Goal: Task Accomplishment & Management: Use online tool/utility

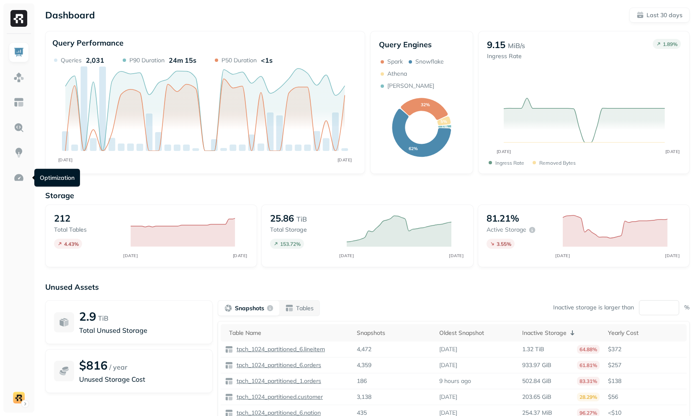
click at [16, 189] on ul at bounding box center [18, 225] width 21 height 366
click at [20, 183] on img at bounding box center [18, 177] width 11 height 11
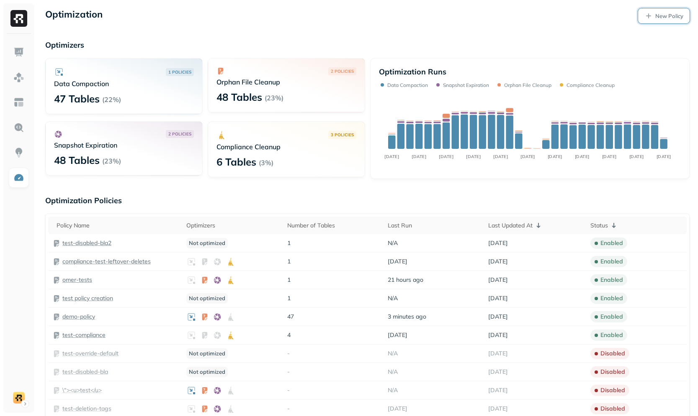
click at [661, 18] on p "New Policy" at bounding box center [669, 16] width 28 height 8
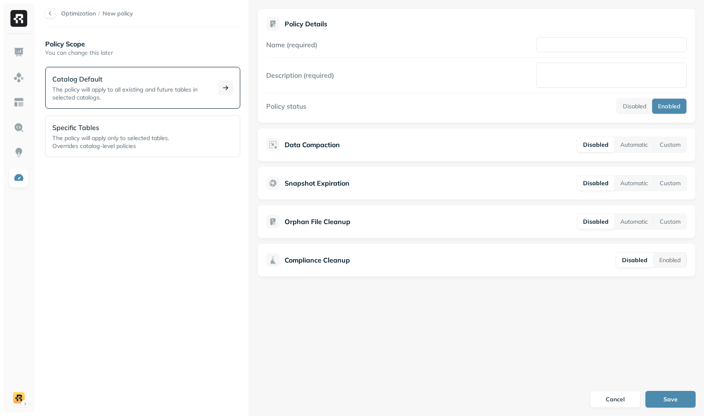
click at [149, 88] on span "The policy will apply to all existing and future tables in selected catalogs." at bounding box center [124, 93] width 145 height 15
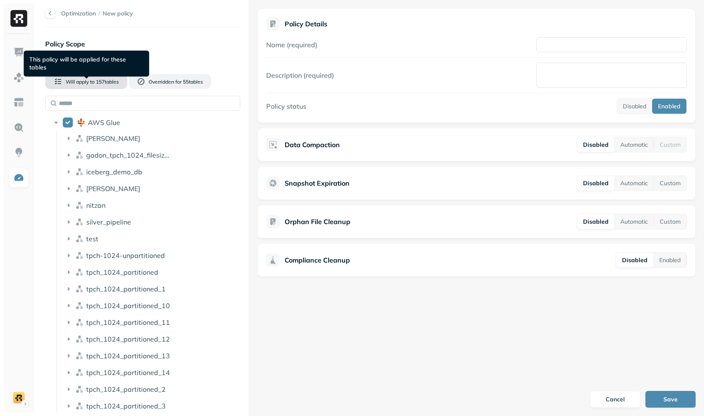
click at [105, 86] on button "Will apply to 157 table s" at bounding box center [86, 81] width 82 height 15
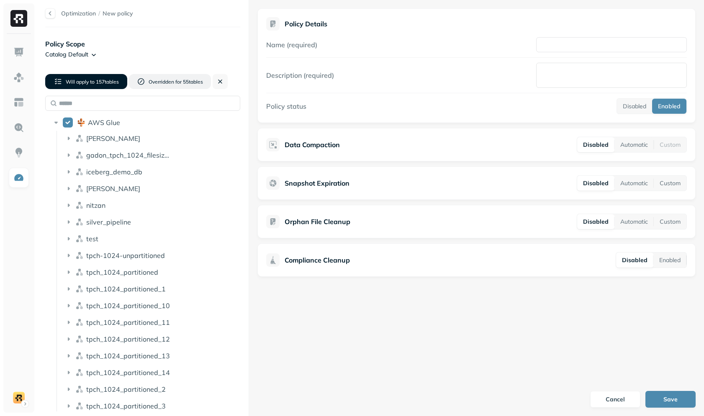
click at [105, 86] on button "Will apply to 157 table s" at bounding box center [86, 81] width 82 height 15
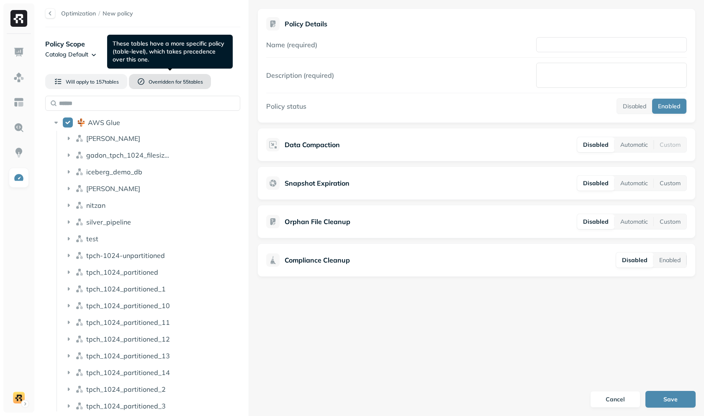
click at [154, 82] on span "Overridden for" at bounding box center [165, 82] width 33 height 6
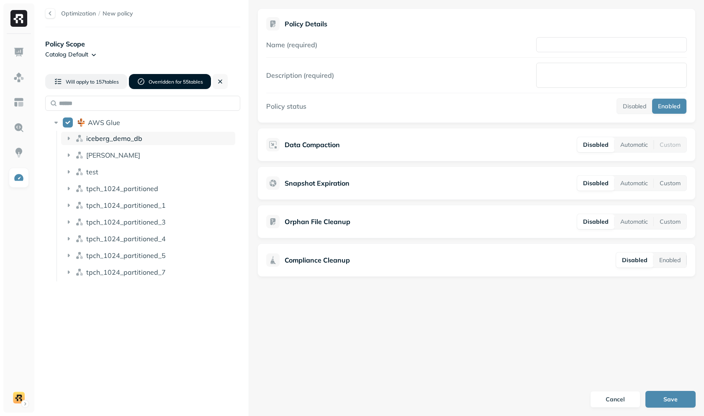
click at [121, 132] on div "iceberg_demo_db" at bounding box center [148, 138] width 174 height 13
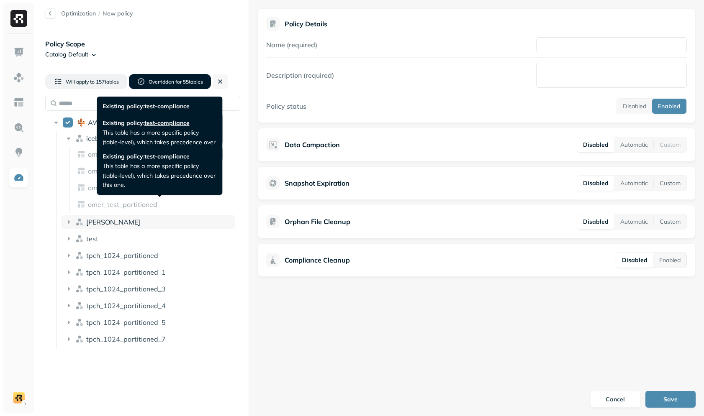
click at [100, 220] on div "[PERSON_NAME]" at bounding box center [159, 222] width 146 height 8
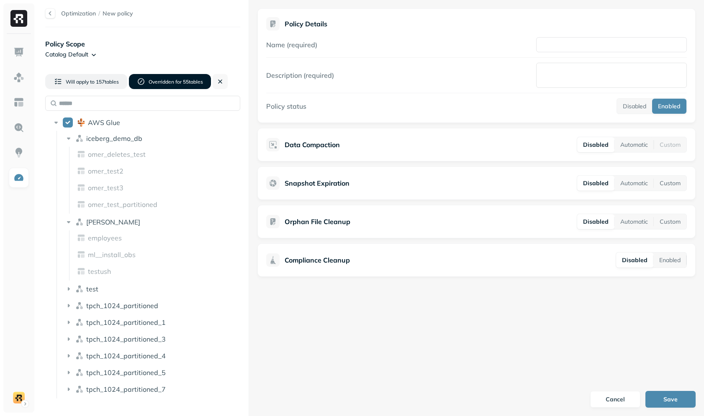
click at [101, 89] on div "Will apply to 157 table s Overridden for 55 table s" at bounding box center [87, 81] width 84 height 28
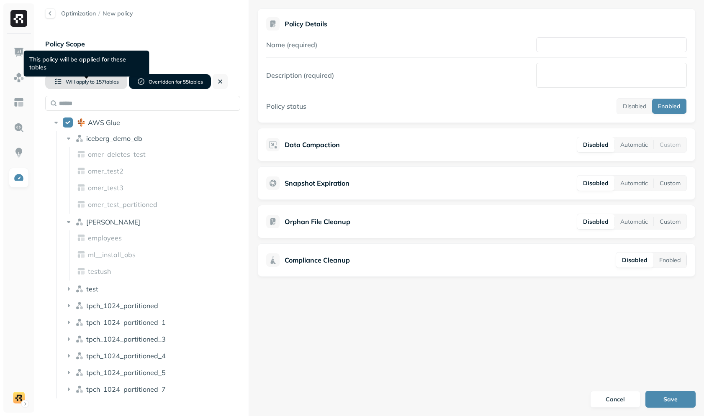
click at [101, 85] on button "Will apply to 157 table s" at bounding box center [86, 81] width 82 height 15
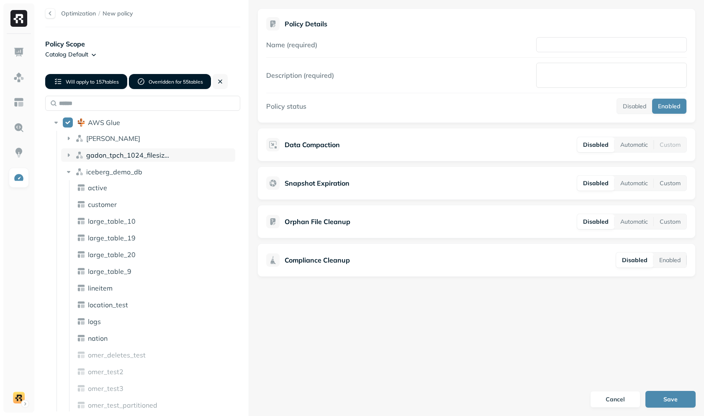
click at [102, 150] on div "gadon_tpch_1024_filesizes_test" at bounding box center [148, 155] width 174 height 13
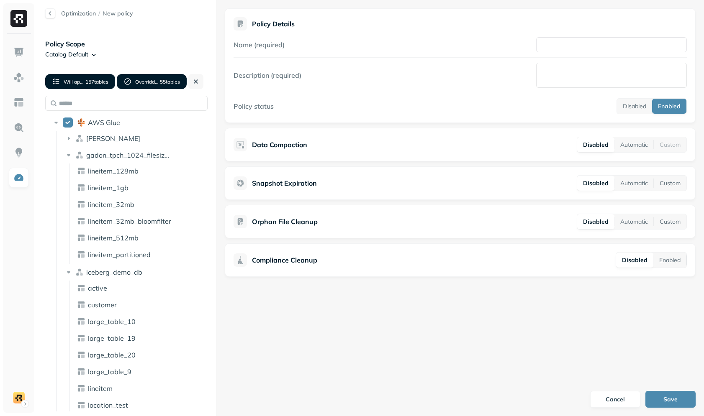
click at [216, 181] on div "Optimization / New policy Policy Scope Catalog Default Will apply to 157 table …" at bounding box center [370, 208] width 667 height 416
click at [150, 155] on span "gadon_tpch_1024_filesizes_test" at bounding box center [136, 155] width 101 height 8
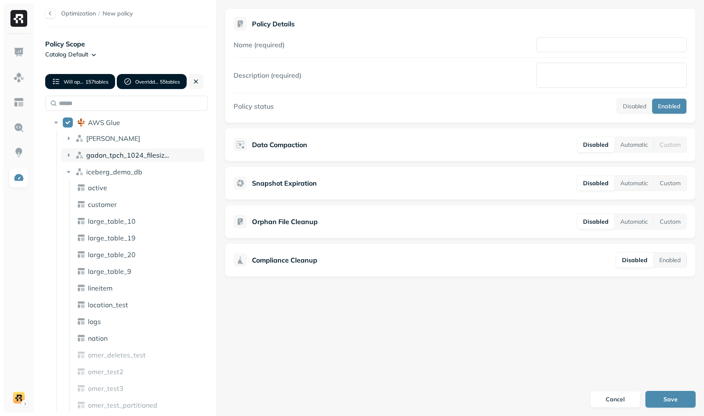
click at [136, 156] on span "gadon_tpch_1024_filesizes_test" at bounding box center [136, 155] width 101 height 8
click at [112, 156] on span "gadon_tpch_1024_filesizes_test" at bounding box center [136, 155] width 101 height 8
click at [113, 158] on span "gadon_tpch_1024_filesizes_test" at bounding box center [136, 155] width 101 height 8
click at [103, 171] on span "iceberg_demo_db" at bounding box center [114, 172] width 56 height 8
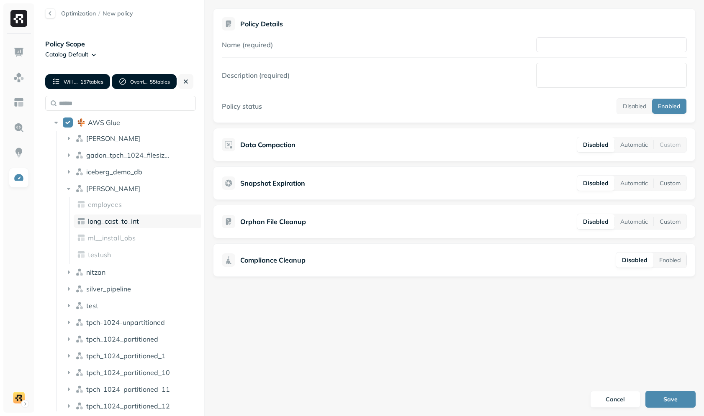
click at [189, 216] on div "Optimization / New policy Policy Scope Catalog Default Will apply to 157 table …" at bounding box center [370, 208] width 667 height 416
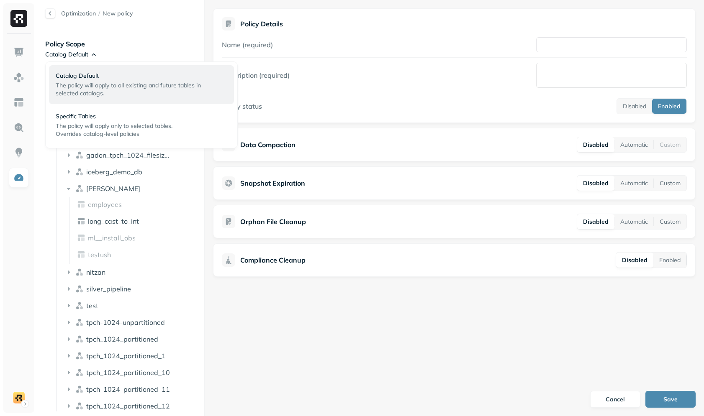
click at [83, 54] on html "Optimization / New policy Policy Scope Catalog Default Will apply to 157 table …" at bounding box center [352, 208] width 704 height 416
click at [97, 130] on span "Overrides catalog-level policies" at bounding box center [98, 134] width 84 height 8
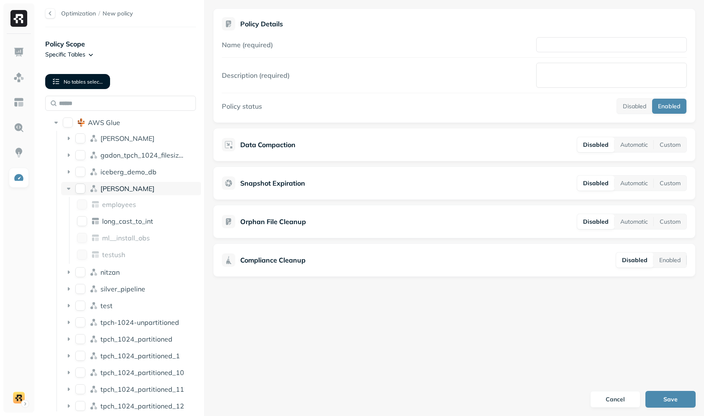
click at [136, 189] on div "[PERSON_NAME]" at bounding box center [148, 189] width 97 height 8
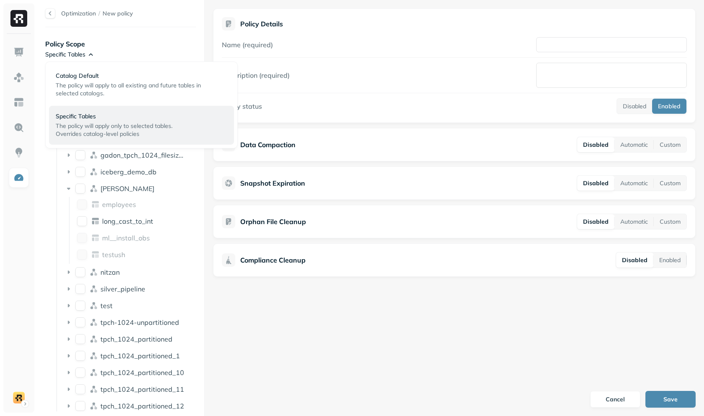
click at [87, 49] on html "Optimization / New policy Policy Scope Specific Tables No tables selected AWS G…" at bounding box center [352, 208] width 704 height 416
click at [95, 92] on span "The policy will apply to all existing and future tables in selected catalogs." at bounding box center [128, 89] width 145 height 15
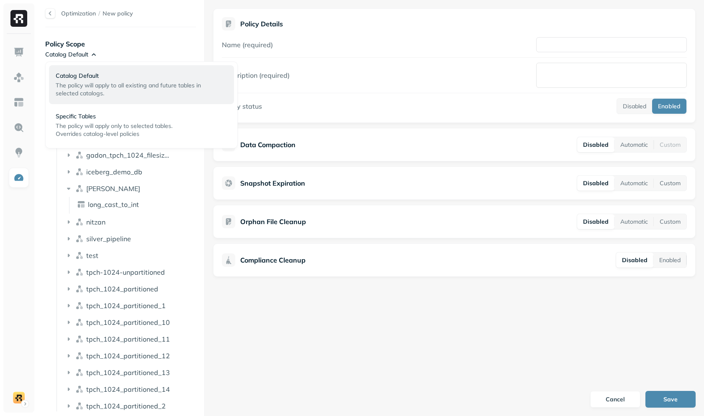
click at [93, 51] on html "Optimization / New policy Policy Scope Catalog Default Will apply to 157 table …" at bounding box center [352, 208] width 704 height 416
click at [155, 130] on p "The policy will apply only to selected tables. Overrides catalog-level policies" at bounding box center [129, 130] width 146 height 16
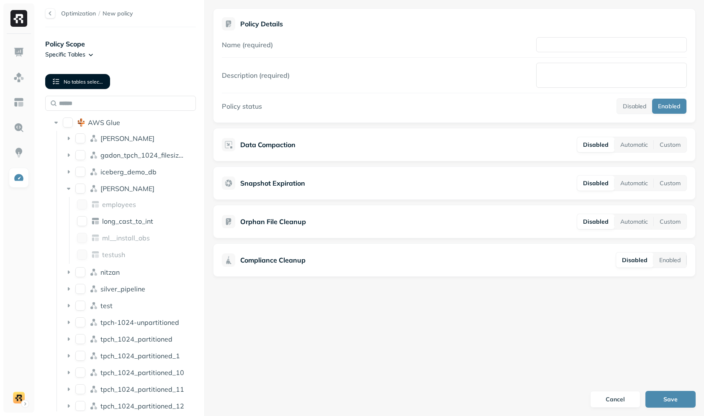
click at [92, 90] on div "No tables selected" at bounding box center [77, 81] width 65 height 28
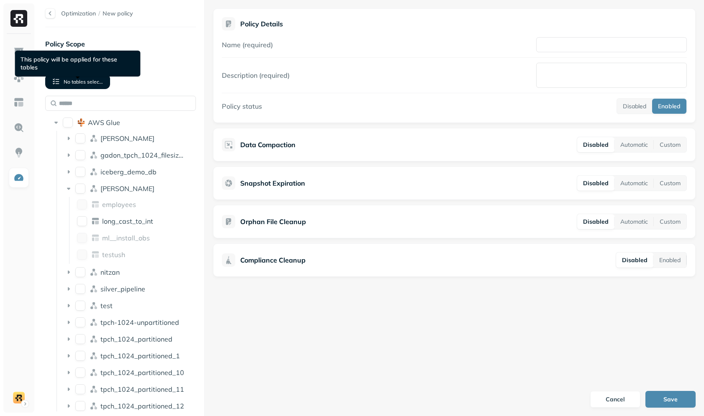
click at [88, 86] on button "No tables selected" at bounding box center [77, 81] width 65 height 15
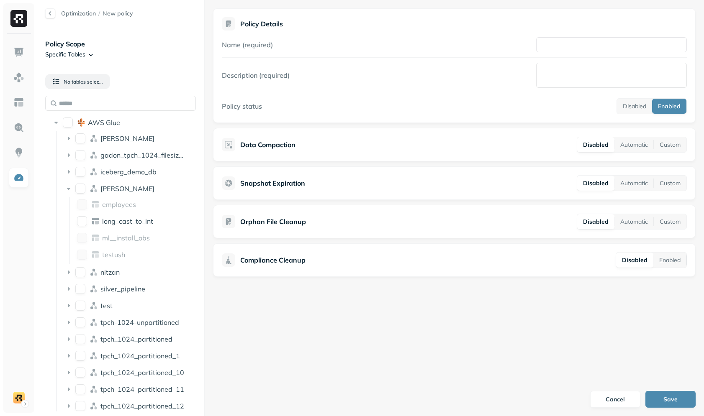
click at [73, 52] on html "Optimization / New policy Policy Scope Specific Tables No tables selected AWS G…" at bounding box center [352, 208] width 704 height 416
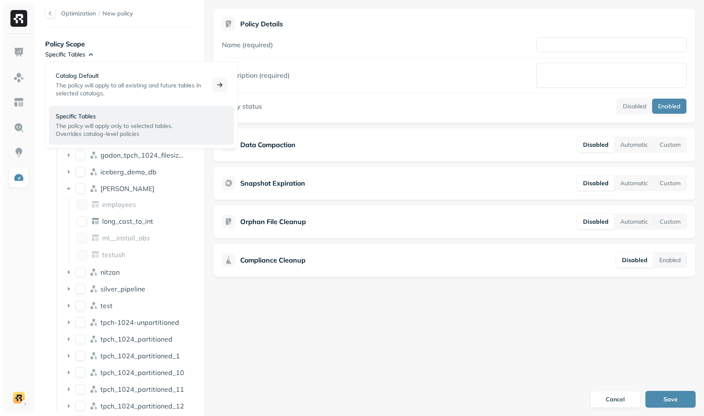
click at [81, 86] on span "The policy will apply to all existing and future tables in selected catalogs." at bounding box center [128, 89] width 145 height 15
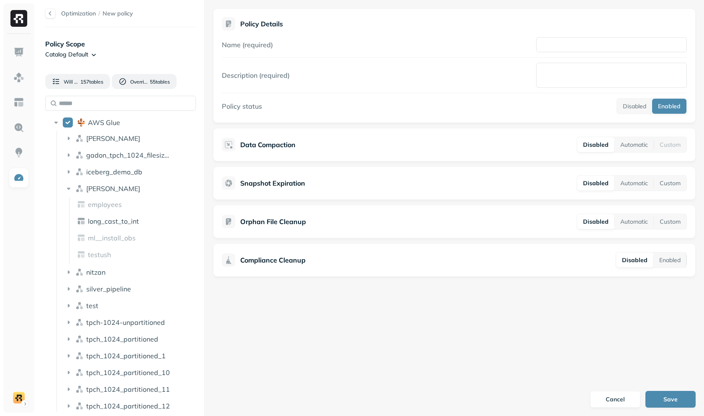
click at [80, 49] on html "Optimization / New policy Policy Scope Catalog Default Will apply to 157 table …" at bounding box center [352, 208] width 704 height 416
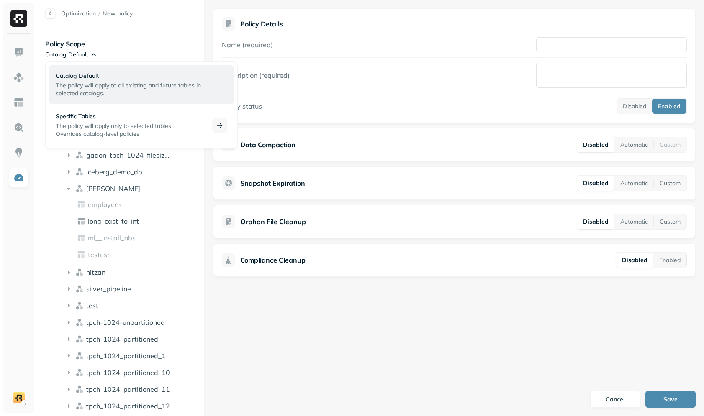
click at [90, 115] on p "Specific Tables" at bounding box center [129, 117] width 146 height 8
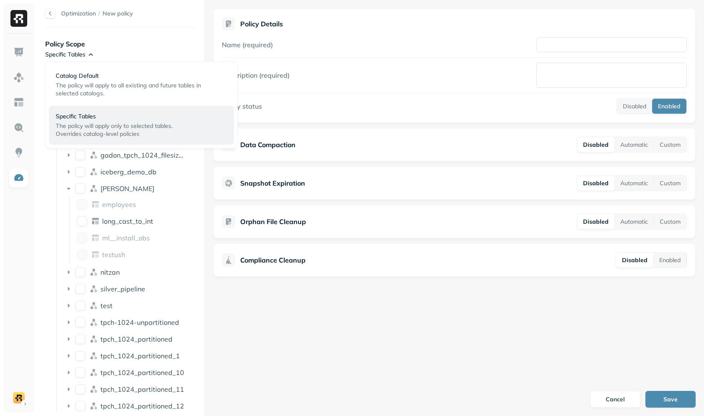
click at [79, 56] on html "Optimization / New policy Policy Scope Specific Tables No tables selected AWS G…" at bounding box center [352, 208] width 704 height 416
click at [87, 94] on span "The policy will apply to all existing and future tables in selected catalogs." at bounding box center [128, 89] width 145 height 15
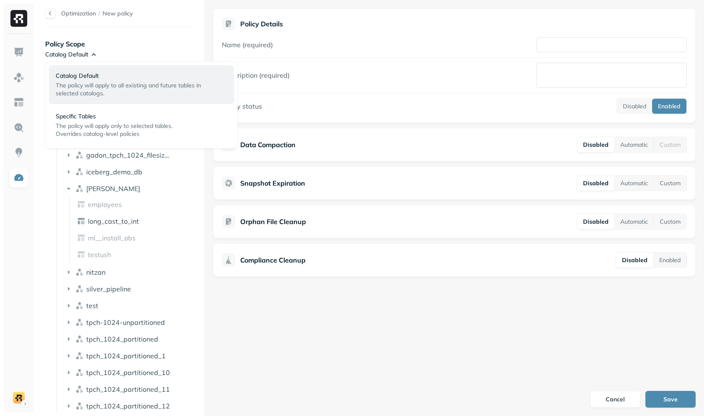
click at [77, 57] on html "Optimization / New policy Policy Scope Catalog Default Will apply to 157 table …" at bounding box center [352, 208] width 704 height 416
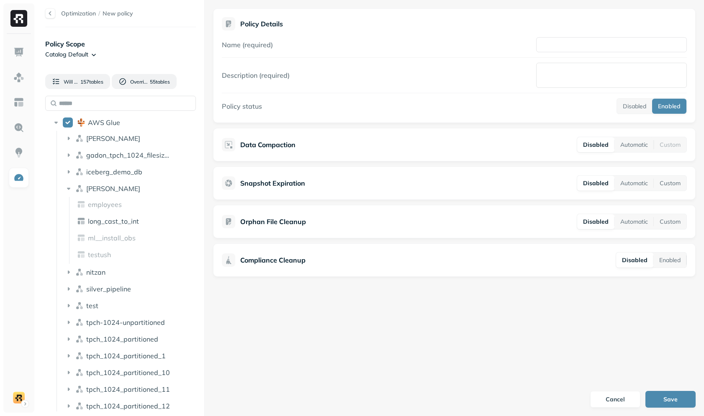
click at [82, 52] on html "Optimization / New policy Policy Scope Catalog Default Will apply to 157 table …" at bounding box center [352, 208] width 704 height 416
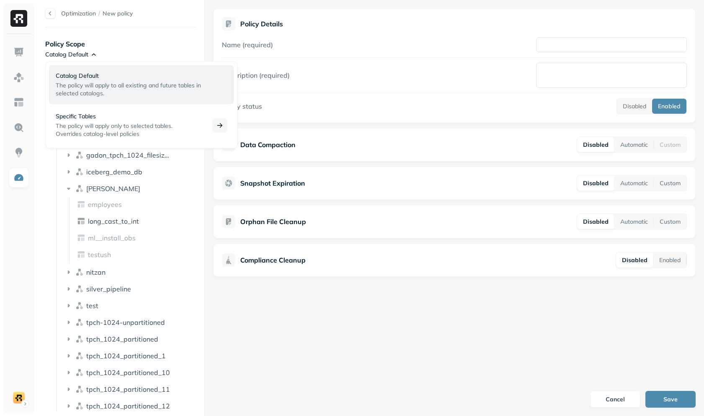
click at [85, 125] on span "The policy will apply only to selected tables." at bounding box center [114, 126] width 117 height 8
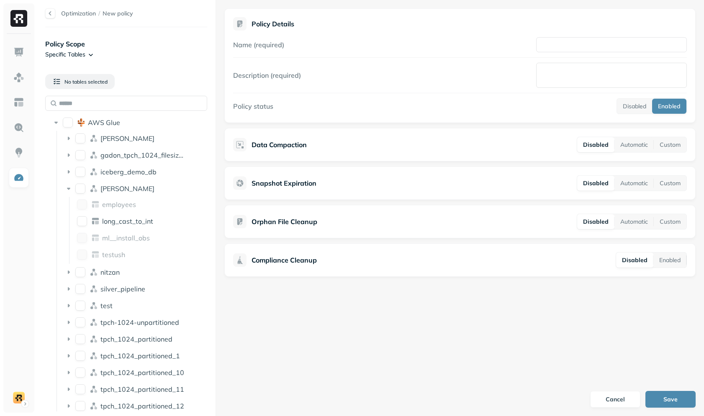
click at [229, 87] on div "Optimization / New policy Policy Scope Specific Tables No tables selected AWS G…" at bounding box center [370, 208] width 667 height 416
click at [594, 397] on button "Cancel" at bounding box center [615, 399] width 50 height 17
click at [608, 396] on button "Cancel" at bounding box center [615, 399] width 50 height 17
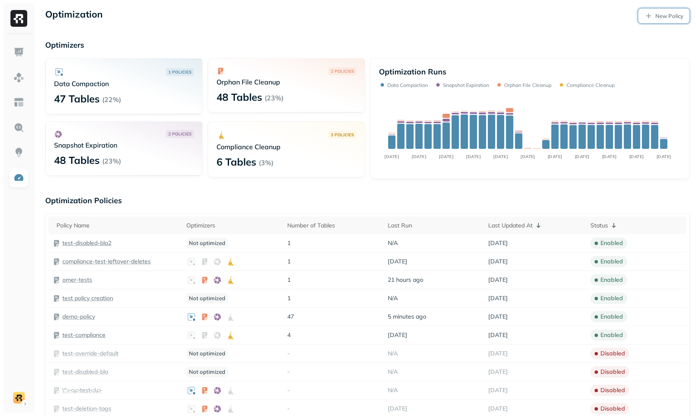
click at [656, 12] on p "New Policy" at bounding box center [669, 16] width 28 height 8
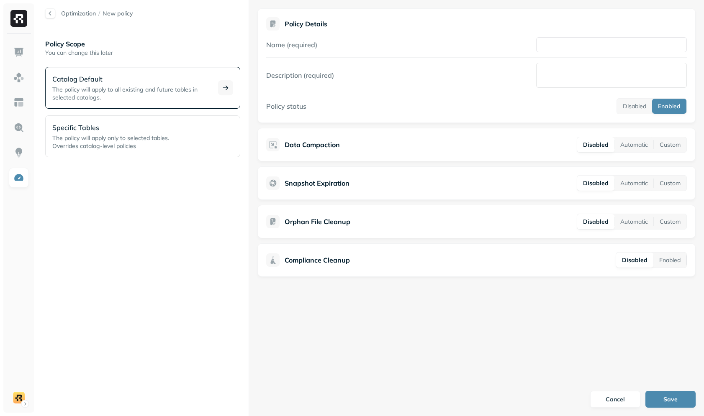
click at [190, 84] on div "Catalog Default The policy will apply to all existing and future tables in sele…" at bounding box center [133, 88] width 162 height 28
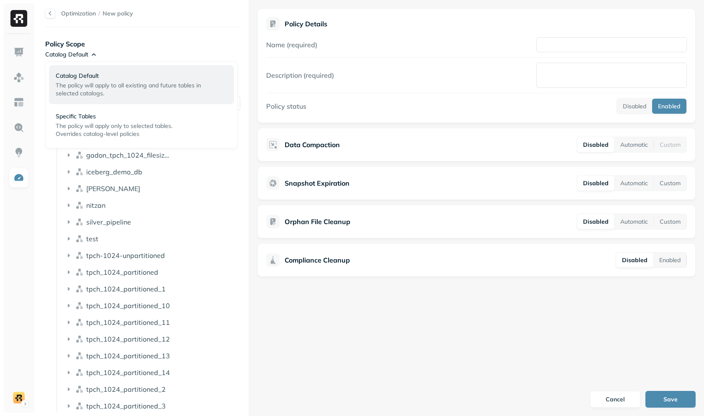
click at [93, 55] on html "Optimization / New policy Policy Scope Catalog Default Will apply to 157 table …" at bounding box center [352, 208] width 704 height 416
click at [122, 122] on p "The policy will apply only to selected tables. Overrides catalog-level policies" at bounding box center [129, 130] width 146 height 16
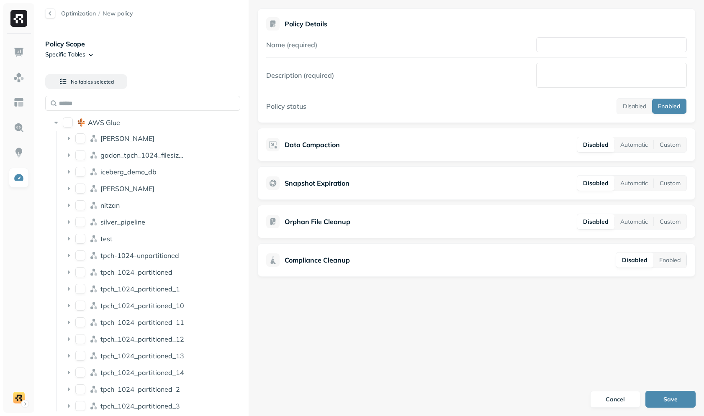
click at [68, 54] on html "Optimization / New policy Policy Scope Specific Tables No tables selected AWS G…" at bounding box center [352, 208] width 704 height 416
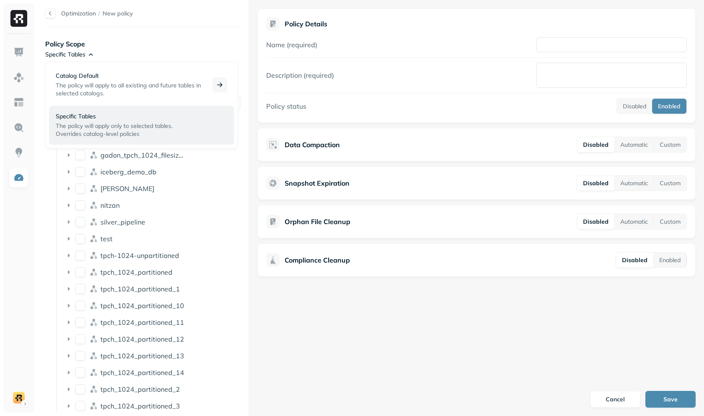
click at [80, 84] on span "The policy will apply to all existing and future tables in selected catalogs." at bounding box center [128, 89] width 145 height 15
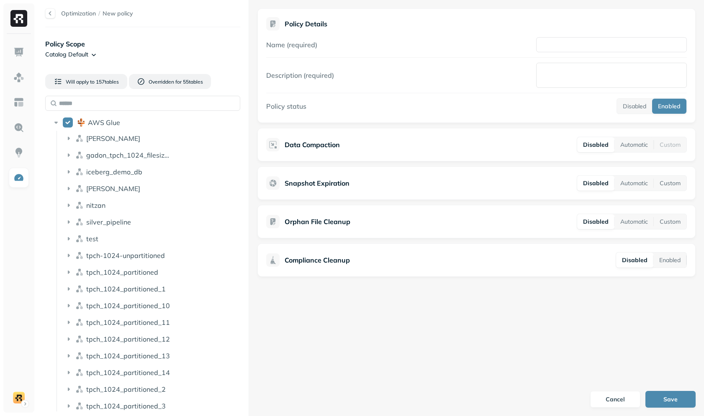
click at [75, 51] on html "Optimization / New policy Policy Scope Catalog Default Will apply to 157 table …" at bounding box center [352, 208] width 704 height 416
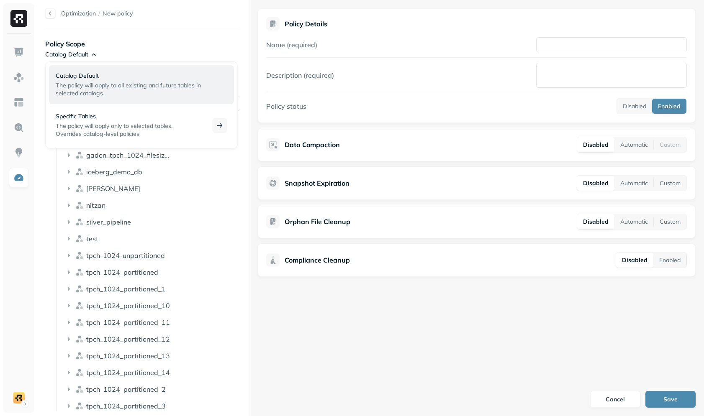
click at [76, 117] on p "Specific Tables" at bounding box center [129, 117] width 146 height 8
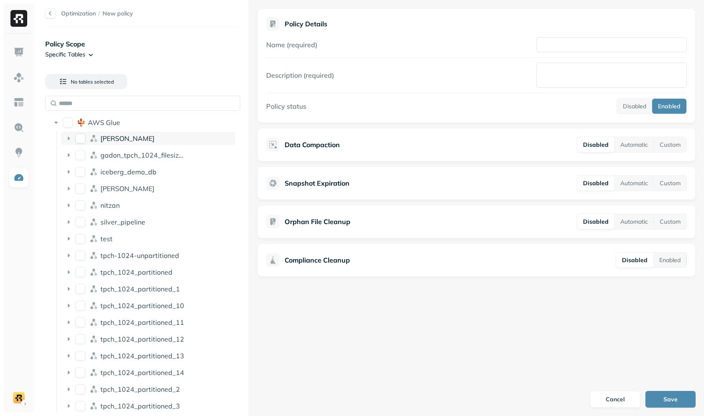
click at [83, 141] on button "dean" at bounding box center [80, 138] width 10 height 10
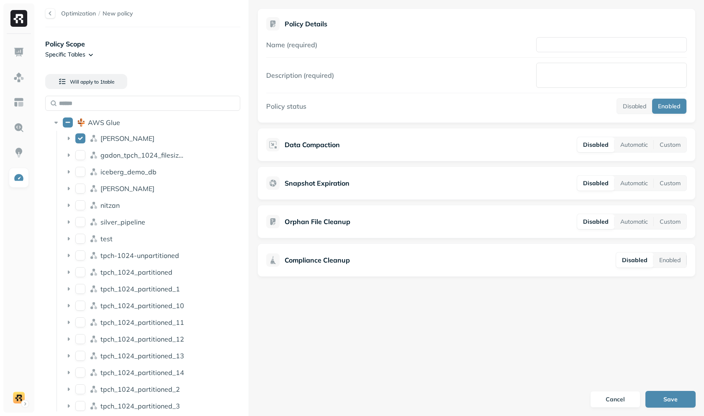
click at [82, 164] on ul "[PERSON_NAME] gadon_tpch_1024_filesizes_test iceberg_demo_db [PERSON_NAME] silv…" at bounding box center [145, 323] width 179 height 385
click at [82, 161] on div "gadon_tpch_1024_filesizes_test" at bounding box center [148, 155] width 174 height 13
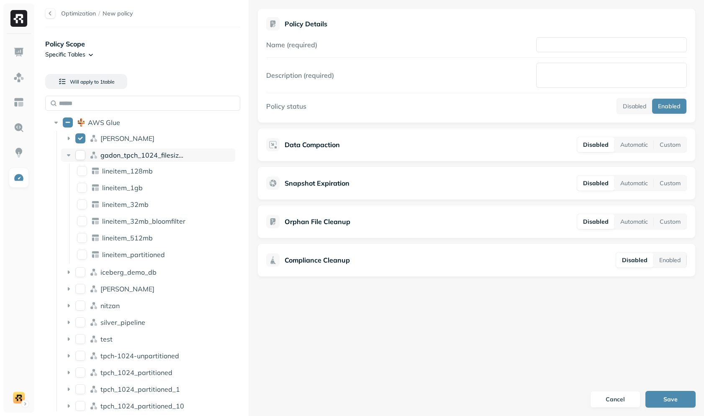
click at [82, 161] on div "gadon_tpch_1024_filesizes_test" at bounding box center [148, 155] width 174 height 13
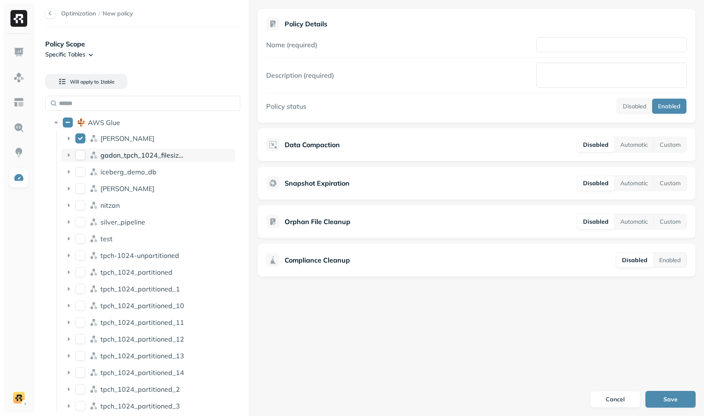
click at [82, 156] on button "gadon_tpch_1024_filesizes_test" at bounding box center [80, 155] width 10 height 10
click at [86, 157] on div "gadon_tpch_1024_filesizes_test" at bounding box center [148, 155] width 174 height 13
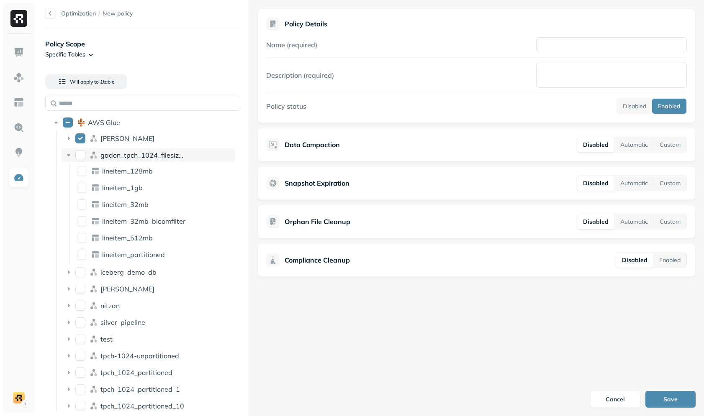
click at [83, 156] on button "gadon_tpch_1024_filesizes_test" at bounding box center [80, 155] width 10 height 10
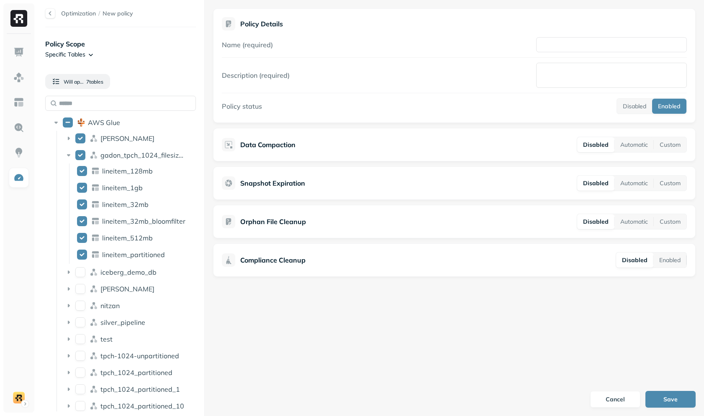
click at [182, 99] on div "Optimization / New policy Policy Scope Specific Tables Will apply to 7 table s …" at bounding box center [370, 208] width 667 height 416
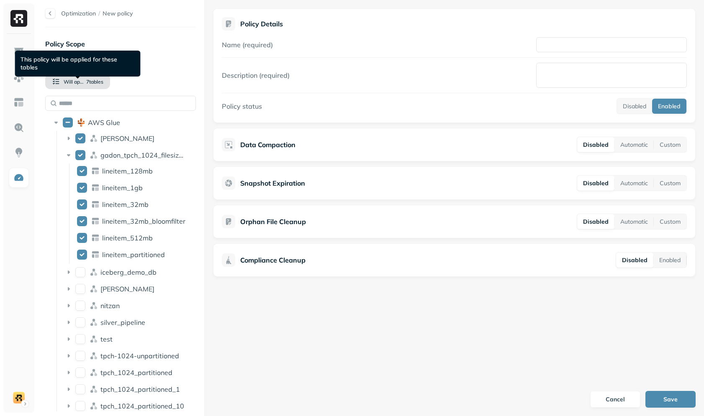
click at [76, 82] on span "Will apply to" at bounding box center [74, 82] width 21 height 6
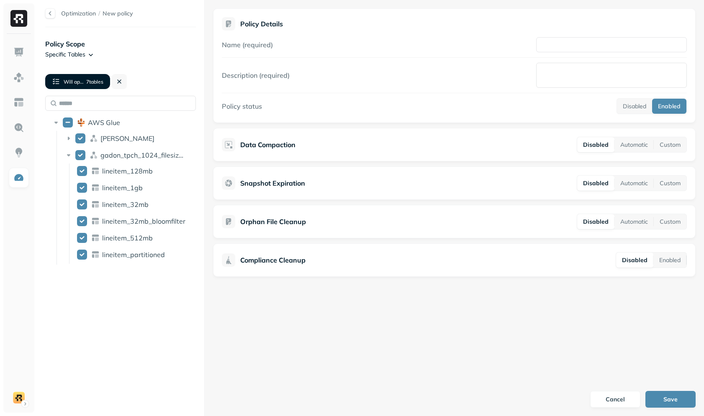
click at [208, 91] on div "Policy Details Name (required) Description (required) Policy status Disabled En…" at bounding box center [454, 142] width 499 height 285
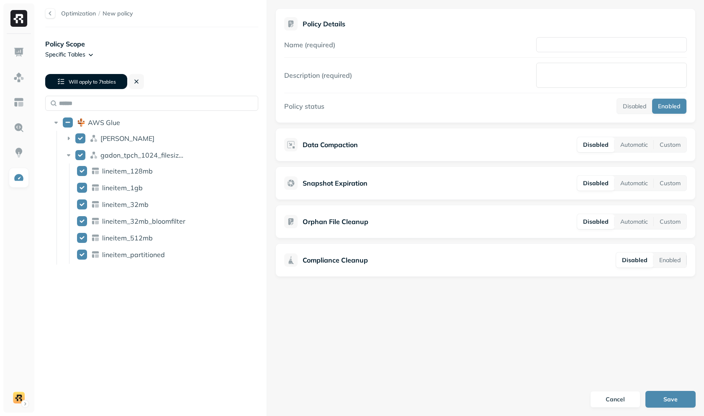
click at [290, 84] on div "Optimization / New policy Policy Scope Specific Tables Will apply to 7 table s …" at bounding box center [370, 208] width 667 height 416
click at [128, 77] on div "Will apply to 7 table s" at bounding box center [91, 81] width 92 height 28
click at [132, 77] on button at bounding box center [136, 81] width 15 height 15
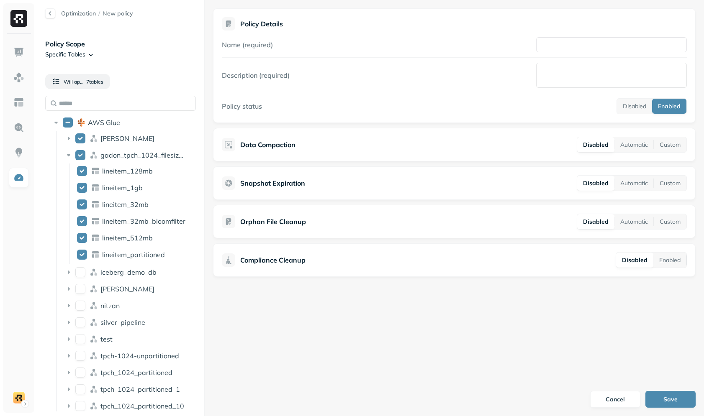
click at [94, 92] on div "Optimization / New policy Policy Scope Specific Tables Will apply to 7 table s …" at bounding box center [370, 208] width 667 height 416
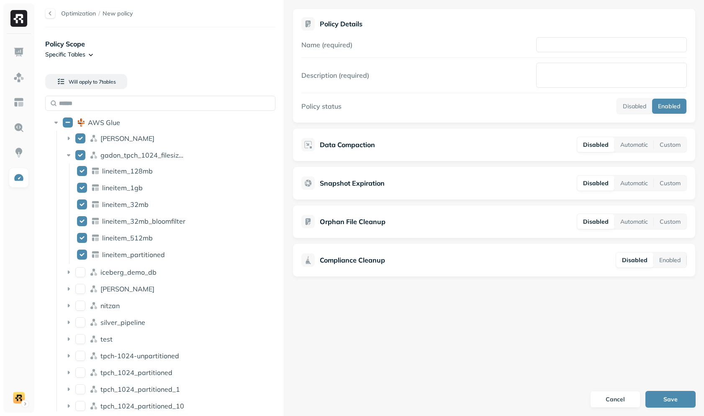
click at [468, 151] on div "Optimization / New policy Policy Scope Specific Tables Will apply to 7 table s …" at bounding box center [370, 208] width 667 height 416
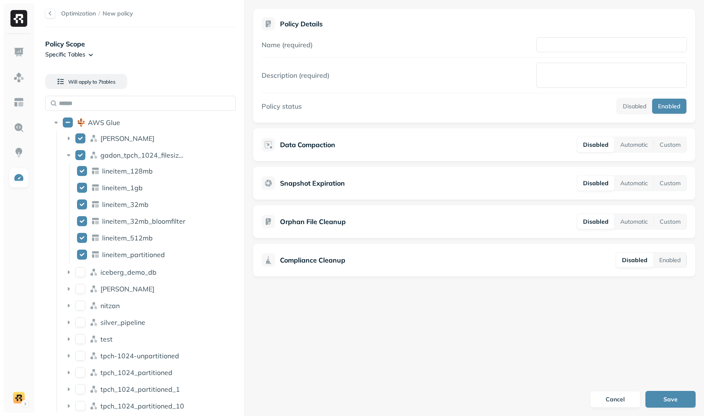
click at [168, 138] on div "Optimization / New policy Policy Scope Specific Tables Will apply to 7 table s …" at bounding box center [370, 208] width 667 height 416
click at [79, 49] on html "Optimization / New policy Policy Scope Specific Tables Will apply to 7 table s …" at bounding box center [352, 208] width 704 height 416
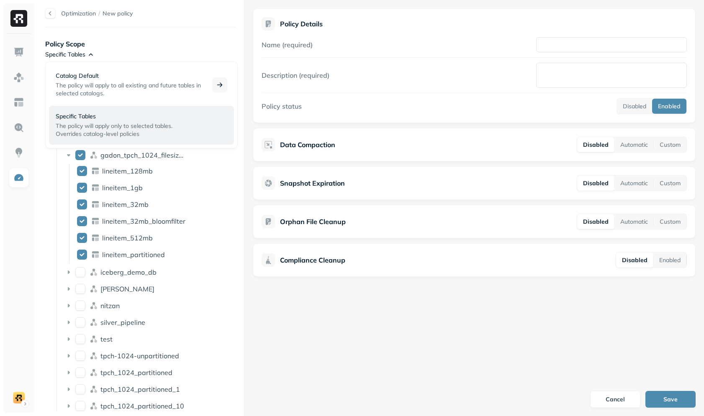
click at [80, 83] on span "The policy will apply to all existing and future tables in selected catalogs." at bounding box center [128, 89] width 145 height 15
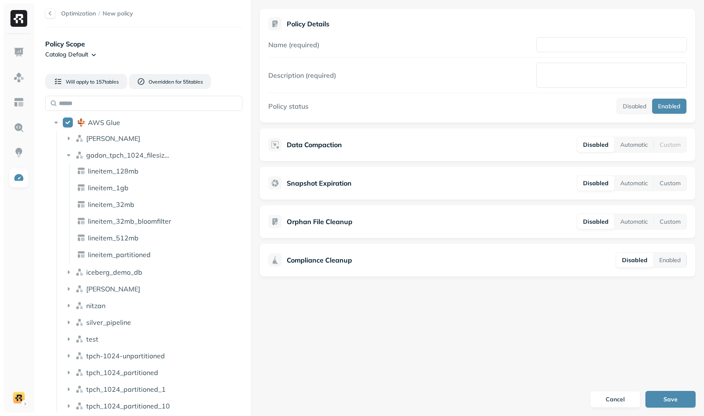
click at [251, 105] on div "Optimization / New policy Policy Scope Catalog Default Will apply to 157 table …" at bounding box center [370, 208] width 667 height 416
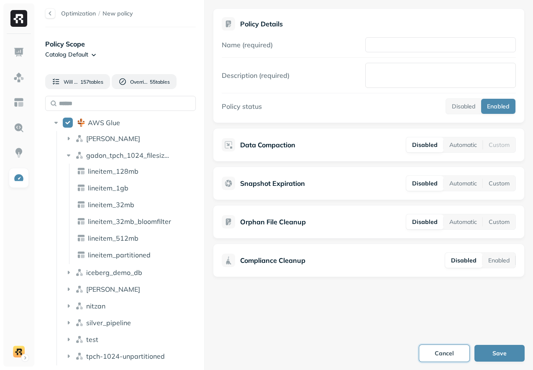
click at [432, 351] on button "Cancel" at bounding box center [444, 353] width 50 height 17
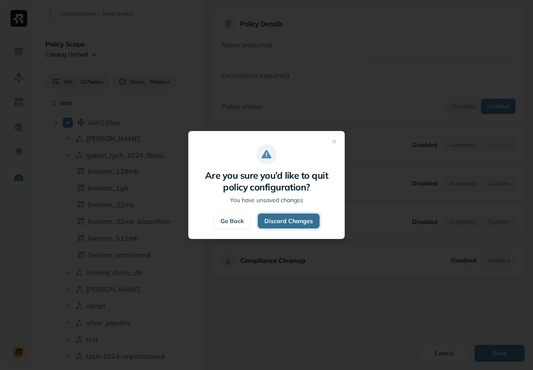
click at [273, 223] on button "Discard Changes" at bounding box center [289, 220] width 62 height 15
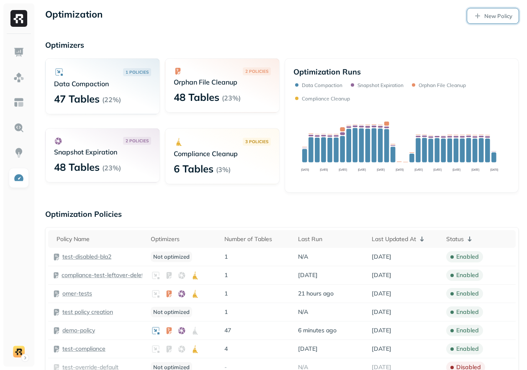
click at [482, 11] on link "New Policy" at bounding box center [492, 15] width 51 height 15
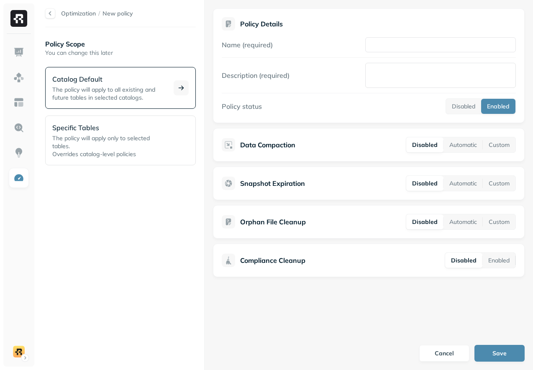
click at [138, 106] on div "Catalog Default The policy will apply to all existing and future tables in sele…" at bounding box center [120, 88] width 151 height 42
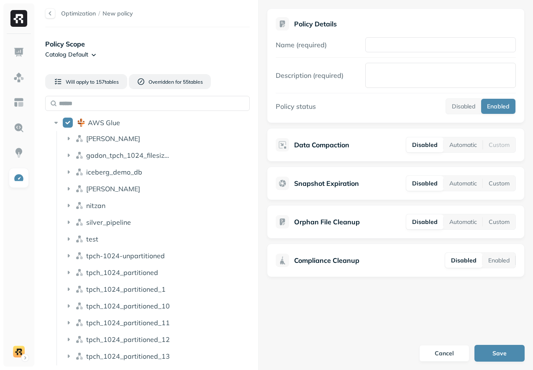
click at [267, 183] on div "Optimization / New policy Policy Scope Catalog Default Will apply to 157 table …" at bounding box center [285, 185] width 496 height 370
click at [256, 74] on div "Optimization / New policy Policy Scope Catalog Default Will apply to 157 table …" at bounding box center [285, 185] width 496 height 370
click at [248, 75] on div "Optimization / New policy Policy Scope Catalog Default Will apply to 157 table …" at bounding box center [285, 185] width 496 height 370
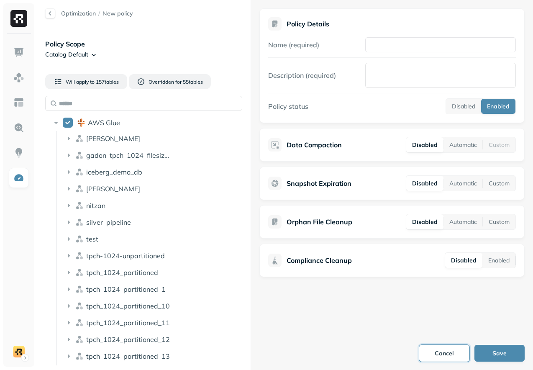
click at [439, 359] on button "Cancel" at bounding box center [444, 353] width 50 height 17
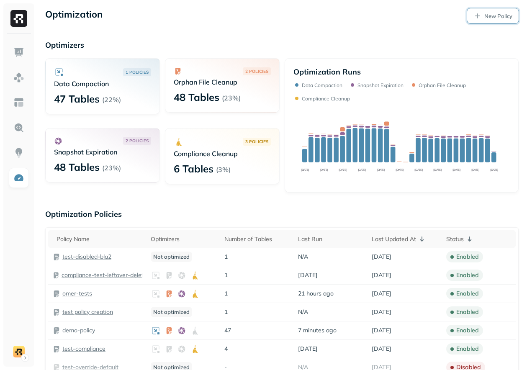
click at [488, 20] on link "New Policy" at bounding box center [492, 15] width 51 height 15
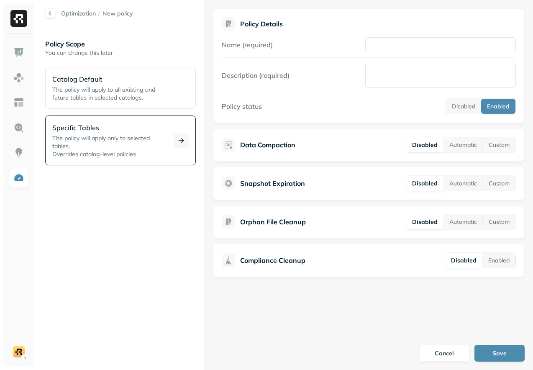
click at [103, 131] on p "Specific Tables" at bounding box center [107, 128] width 111 height 10
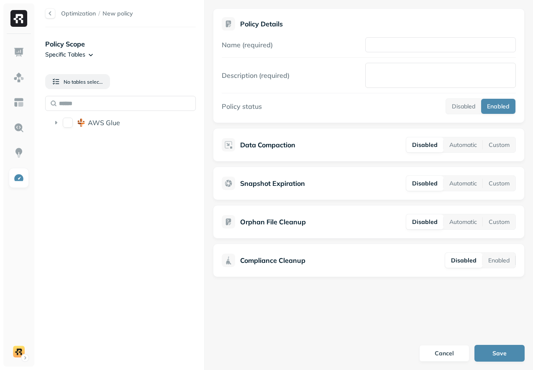
click at [80, 54] on html "Optimization / New policy Policy Scope Specific Tables No tables selected AWS G…" at bounding box center [266, 185] width 533 height 370
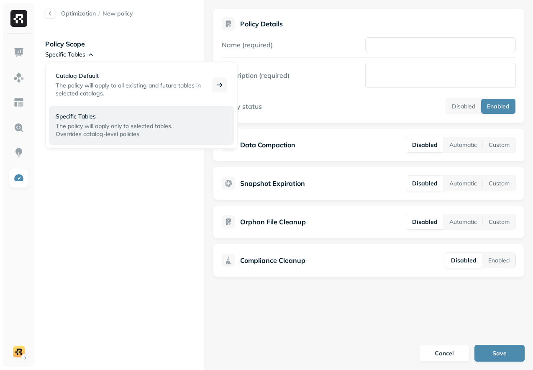
click at [94, 80] on p "Catalog Default" at bounding box center [129, 76] width 146 height 8
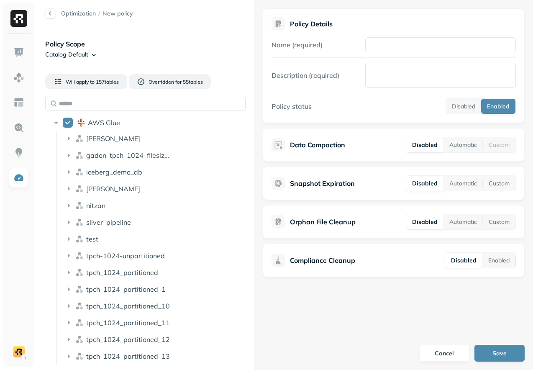
click at [262, 93] on div "Optimization / New policy Policy Scope Catalog Default Will apply to 157 table …" at bounding box center [285, 185] width 496 height 370
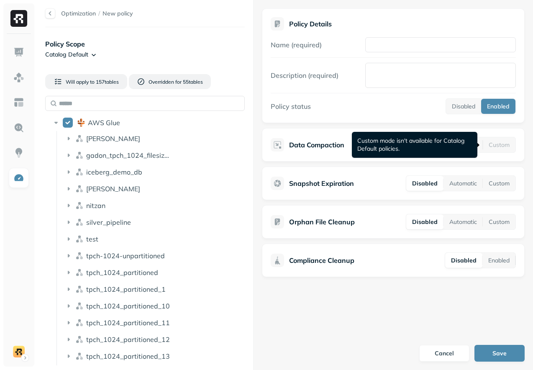
drag, startPoint x: 467, startPoint y: 146, endPoint x: 490, endPoint y: 141, distance: 24.2
click at [490, 141] on div "Disabled Automatic Custom" at bounding box center [461, 145] width 110 height 16
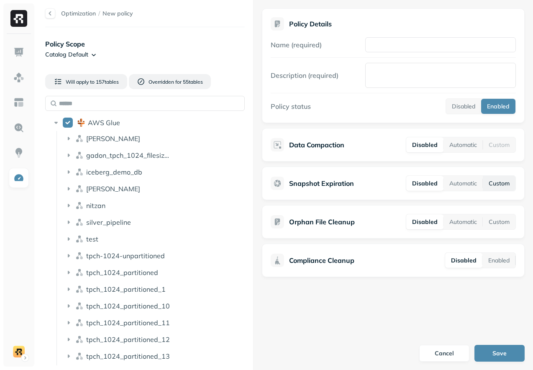
click at [490, 180] on button "Custom" at bounding box center [499, 183] width 33 height 15
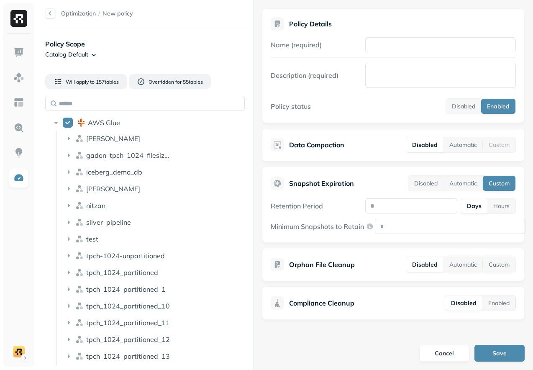
click at [495, 256] on div "Orphan File Cleanup Disabled Automatic Custom" at bounding box center [393, 264] width 263 height 33
click at [495, 270] on button "Custom" at bounding box center [499, 264] width 33 height 15
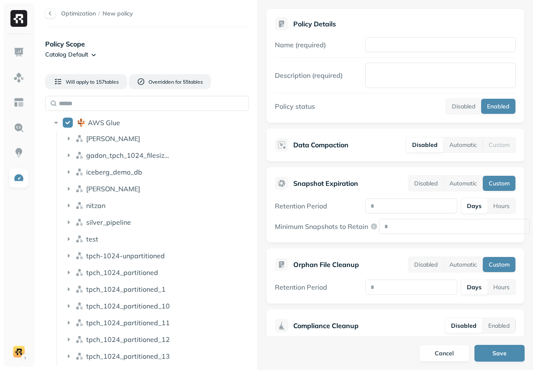
click at [268, 110] on div "Optimization / New policy Policy Scope Catalog Default Will apply to 157 table …" at bounding box center [285, 185] width 496 height 370
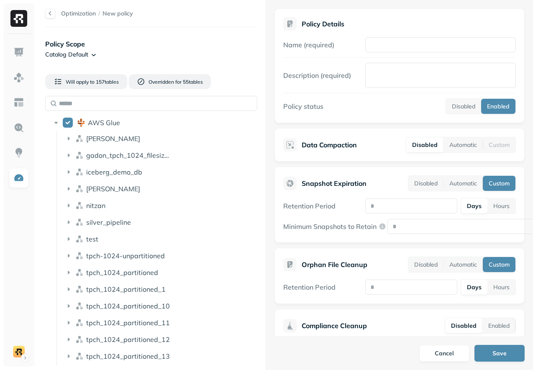
click at [221, 85] on div "Will apply to 157 table s Overridden for 55 table s AWS Glue [PERSON_NAME] gado…" at bounding box center [151, 216] width 212 height 298
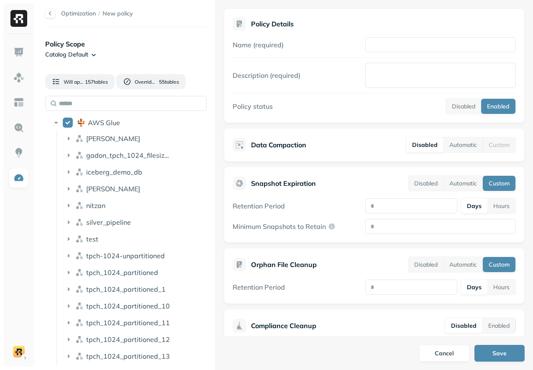
click at [212, 103] on div "Optimization / New policy Policy Scope Catalog Default Will apply to 157 table …" at bounding box center [285, 185] width 496 height 370
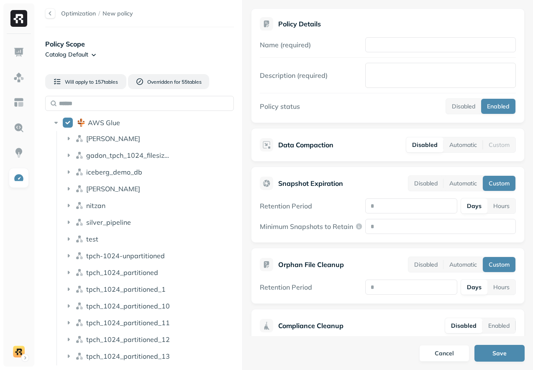
click at [241, 108] on div "Optimization / New policy Policy Scope Catalog Default Will apply to 157 table …" at bounding box center [285, 185] width 496 height 370
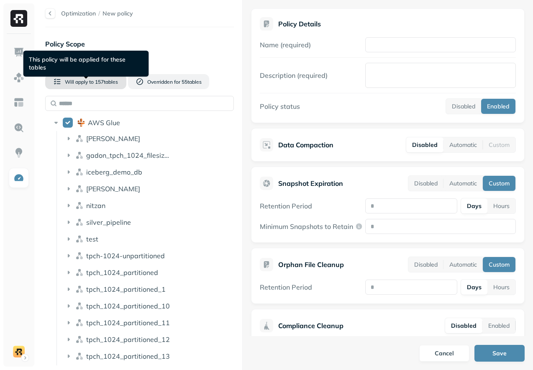
click at [83, 80] on span "Will apply to" at bounding box center [79, 82] width 29 height 6
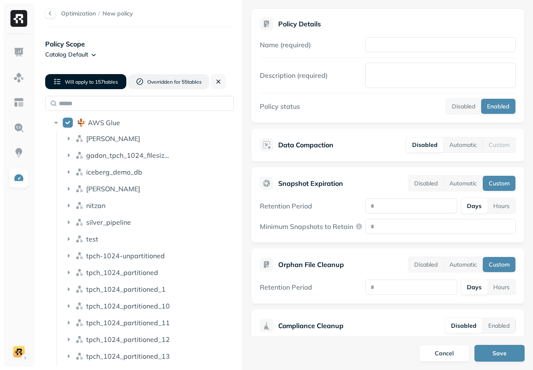
click at [83, 80] on span "Will apply to" at bounding box center [79, 82] width 29 height 6
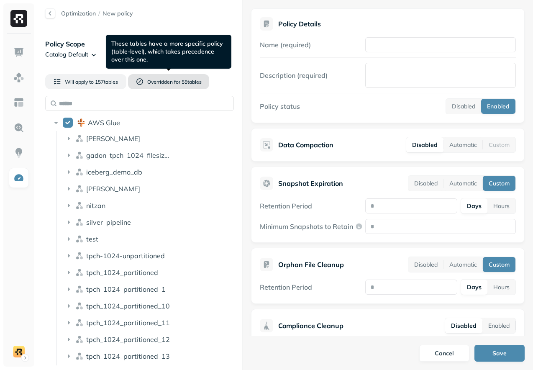
click at [190, 82] on span "55 table s" at bounding box center [190, 82] width 21 height 6
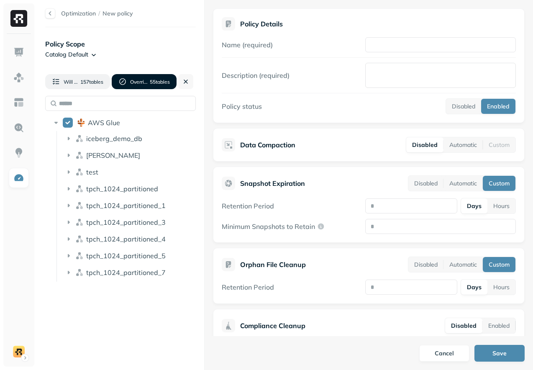
click at [187, 95] on div "Optimization / New policy Policy Scope Catalog Default Will apply to 157 table …" at bounding box center [285, 185] width 496 height 370
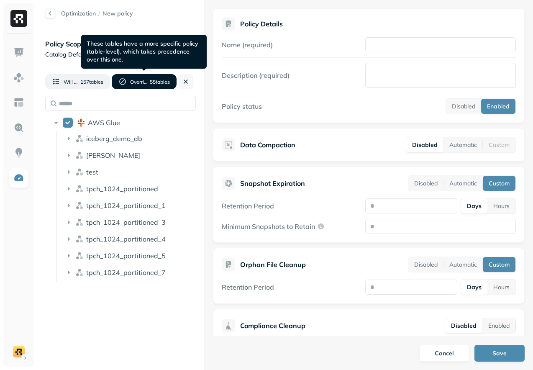
click at [161, 86] on button "Overridden for 55 table s" at bounding box center [144, 81] width 65 height 15
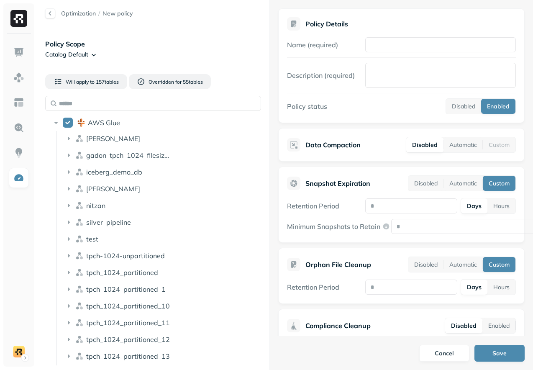
click at [287, 100] on div "Optimization / New policy Policy Scope Catalog Default Will apply to 157 table …" at bounding box center [285, 185] width 496 height 370
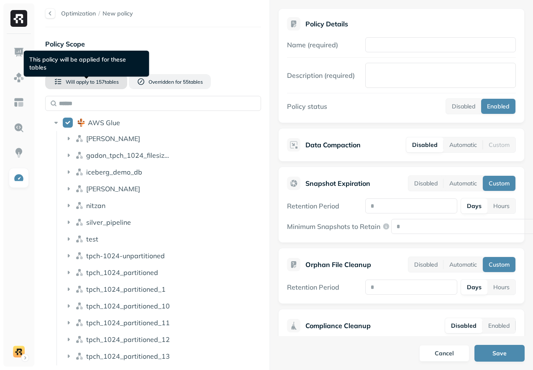
click at [95, 84] on span "157 table s" at bounding box center [107, 82] width 24 height 6
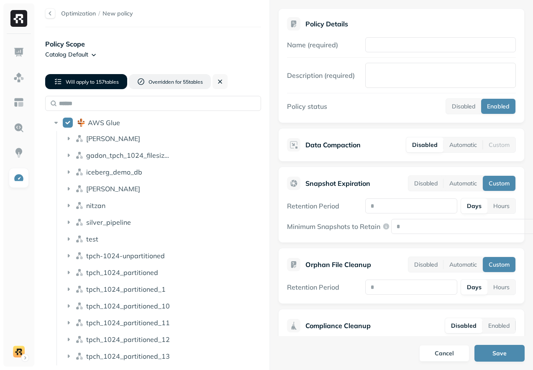
click at [95, 84] on span "157 table s" at bounding box center [107, 82] width 24 height 6
click at [99, 84] on span "157 table s" at bounding box center [107, 82] width 24 height 6
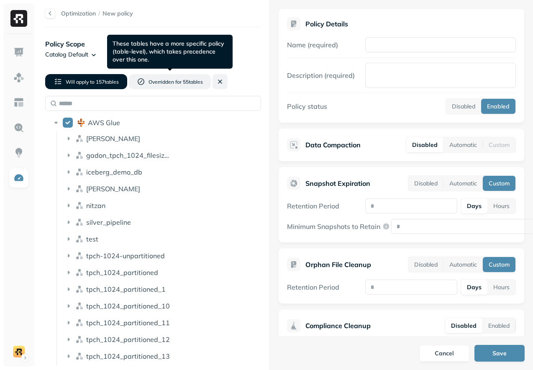
click at [214, 82] on button at bounding box center [220, 81] width 15 height 15
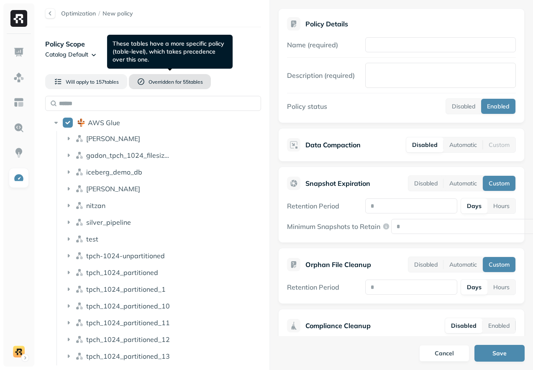
click at [169, 84] on span "Overridden for" at bounding box center [165, 82] width 33 height 6
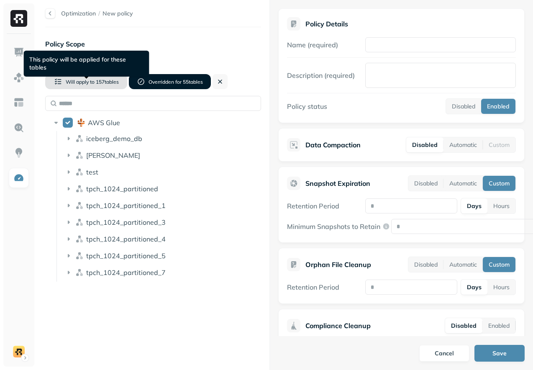
click at [114, 85] on button "Will apply to 157 table s" at bounding box center [86, 81] width 82 height 15
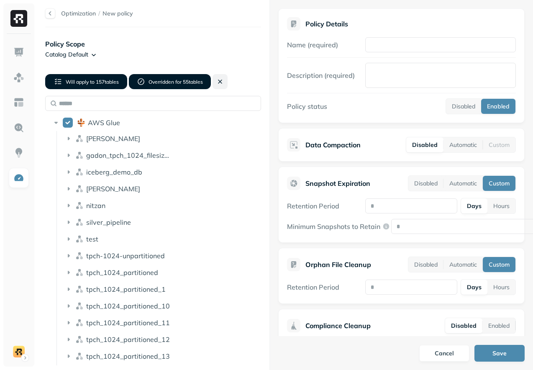
click at [216, 82] on button at bounding box center [220, 81] width 15 height 15
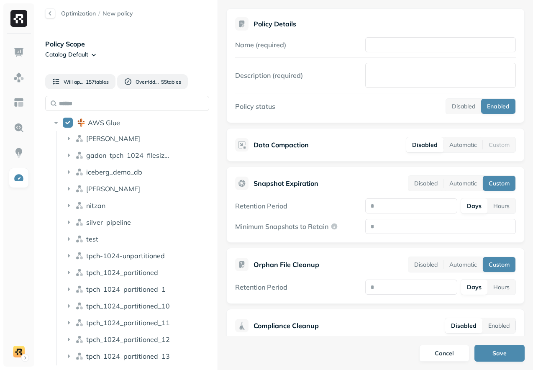
click at [216, 112] on div "Optimization / New policy Policy Scope Catalog Default Will apply to 157 table …" at bounding box center [285, 185] width 496 height 370
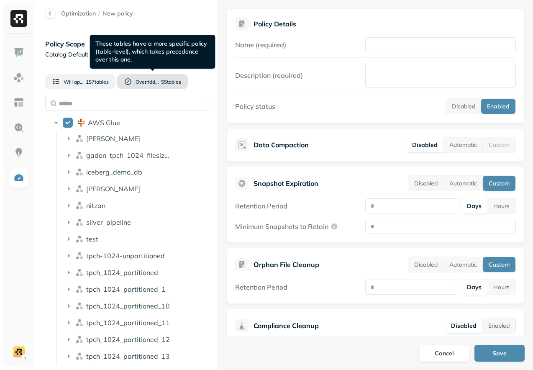
click at [160, 87] on button "Overridden for 55 table s" at bounding box center [152, 81] width 70 height 15
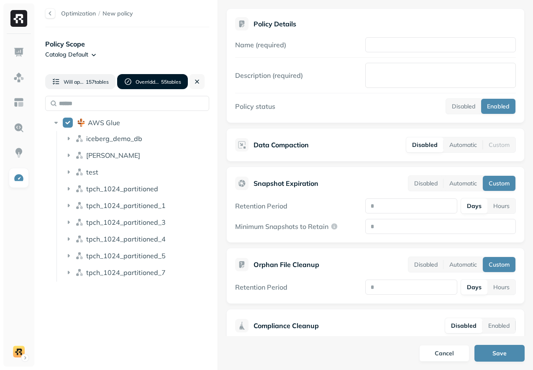
click at [160, 87] on button "Overridden for 55 table s" at bounding box center [152, 81] width 70 height 15
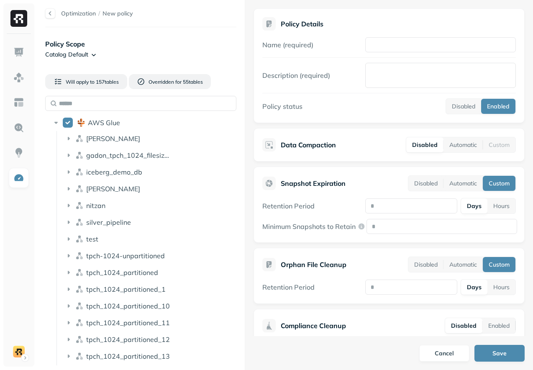
click at [246, 148] on div "Optimization / New policy Policy Scope Catalog Default Will apply to 157 table …" at bounding box center [285, 185] width 496 height 370
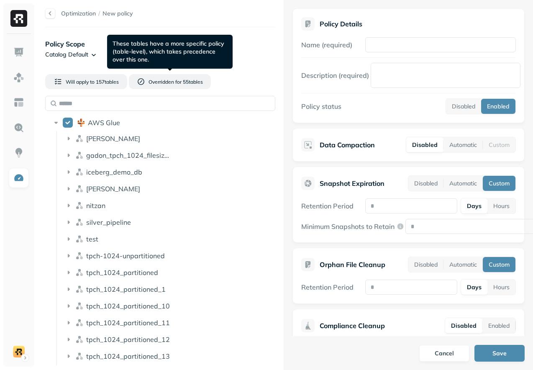
click at [418, 195] on div "Optimization / New policy Policy Scope Catalog Default Will apply to 157 table …" at bounding box center [285, 185] width 496 height 370
click at [292, 199] on div "Policy Details Name (required) Description (required) Policy status Disabled En…" at bounding box center [408, 168] width 249 height 336
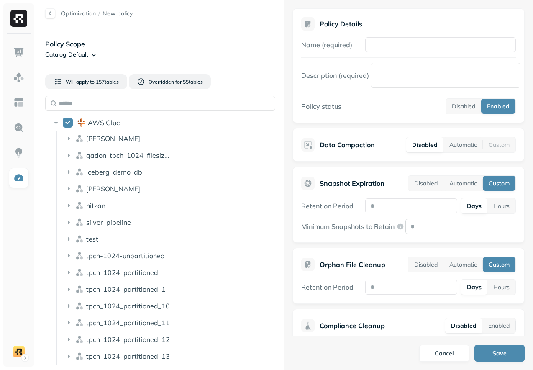
click at [436, 226] on input "Minimum Snapshots to Retain" at bounding box center [480, 226] width 151 height 15
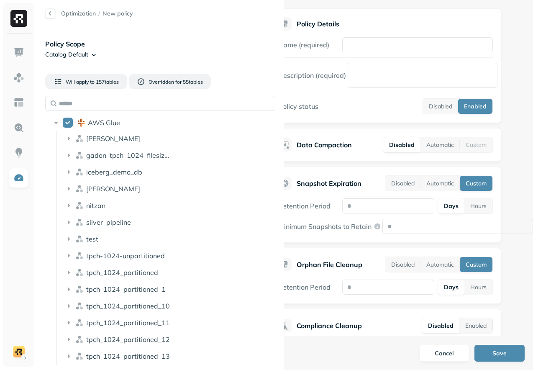
click at [433, 238] on div "Snapshot Expiration Disabled Automatic Custom Retention Period Days Hours Minim…" at bounding box center [385, 205] width 232 height 76
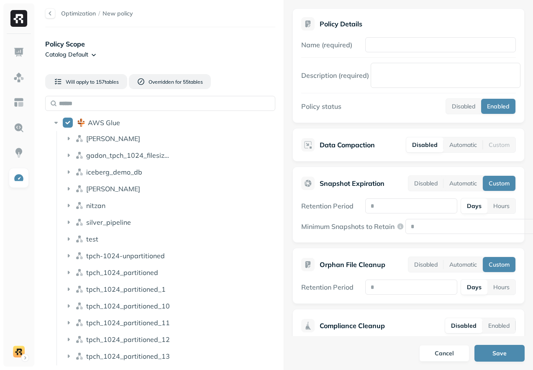
click at [186, 197] on div "Optimization / New policy Policy Scope Catalog Default Will apply to 157 table …" at bounding box center [285, 185] width 496 height 370
click at [262, 197] on div "Optimization / New policy Policy Scope Catalog Default Will apply to 157 table …" at bounding box center [285, 185] width 496 height 370
click at [269, 212] on div "Optimization / New policy Policy Scope Catalog Default Will apply to 157 table …" at bounding box center [285, 185] width 496 height 370
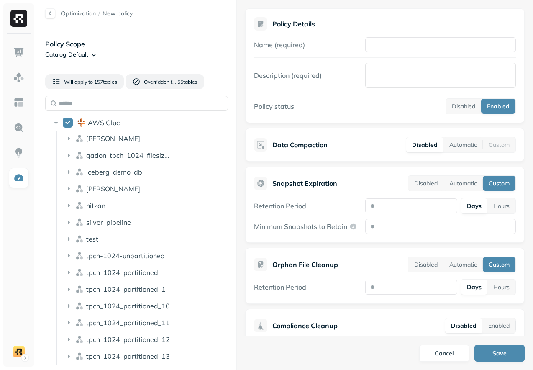
click at [234, 215] on div "Optimization / New policy Policy Scope Catalog Default Will apply to 157 table …" at bounding box center [285, 185] width 496 height 370
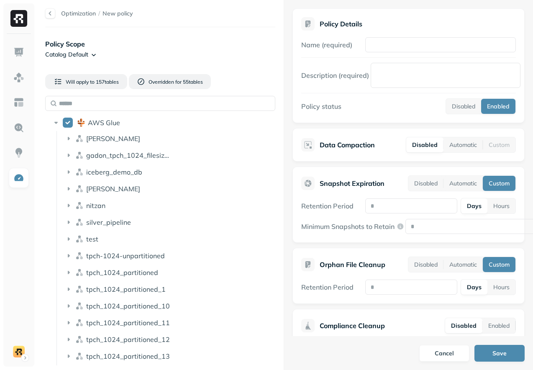
click at [301, 183] on div "Optimization / New policy Policy Scope Catalog Default Will apply to 157 table …" at bounding box center [285, 185] width 496 height 370
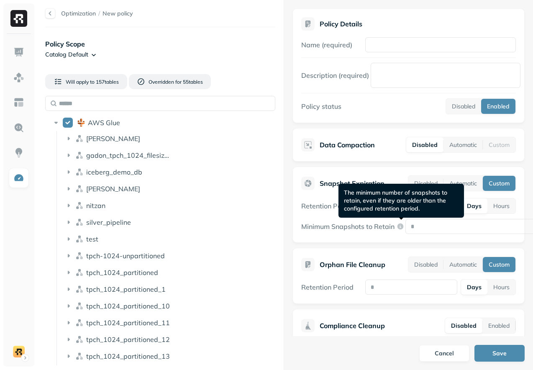
click at [401, 227] on icon at bounding box center [400, 226] width 7 height 7
click at [405, 227] on input "Minimum Snapshots to Retain" at bounding box center [480, 226] width 151 height 15
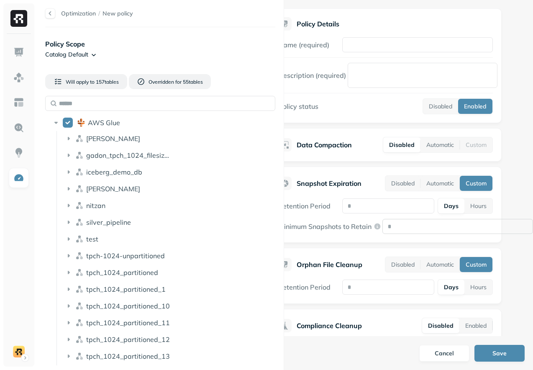
click at [435, 228] on input "Minimum Snapshots to Retain" at bounding box center [457, 226] width 151 height 15
click at [354, 215] on div "Retention Period Days Hours Minimum Snapshots to Retain" at bounding box center [385, 216] width 215 height 36
click at [354, 210] on input "number" at bounding box center [388, 205] width 92 height 15
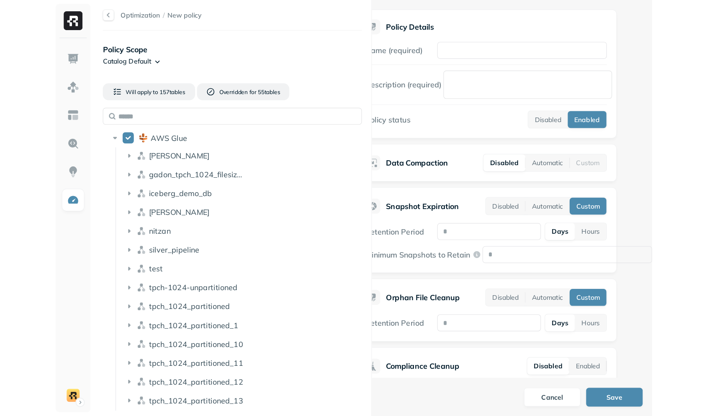
scroll to position [0, 0]
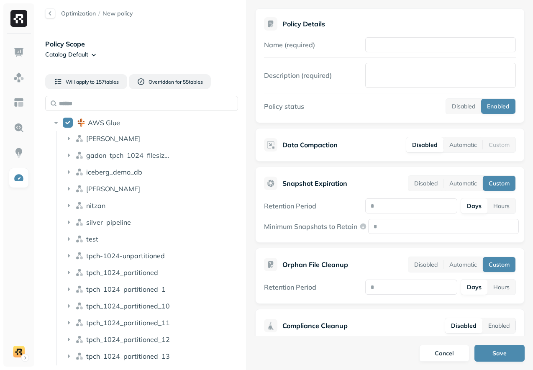
click at [228, 221] on div "Optimization / New policy Policy Scope Catalog Default Will apply to 157 table …" at bounding box center [285, 185] width 496 height 370
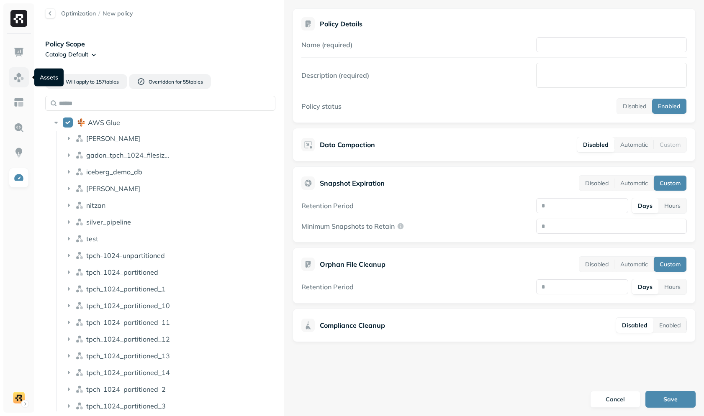
click at [19, 83] on link at bounding box center [19, 77] width 20 height 20
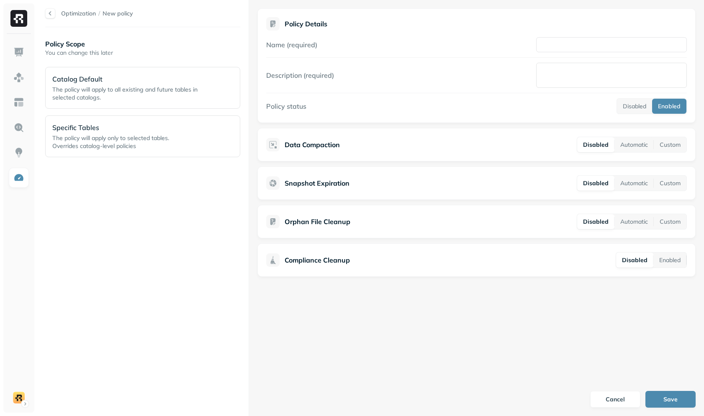
click at [167, 218] on div "Policy Scope You can change this later Catalog Default The policy will apply to…" at bounding box center [142, 222] width 195 height 372
click at [14, 393] on html "Optimization / New policy Policy Scope You can change this later Catalog Defaul…" at bounding box center [352, 208] width 704 height 416
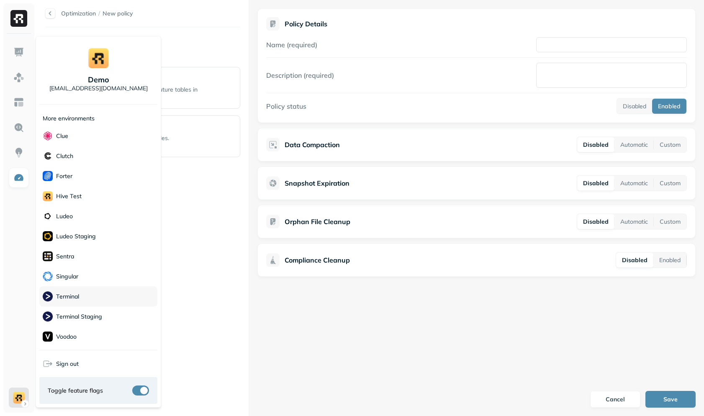
click at [95, 293] on div "Terminal" at bounding box center [98, 297] width 118 height 20
